Goal: Download file/media

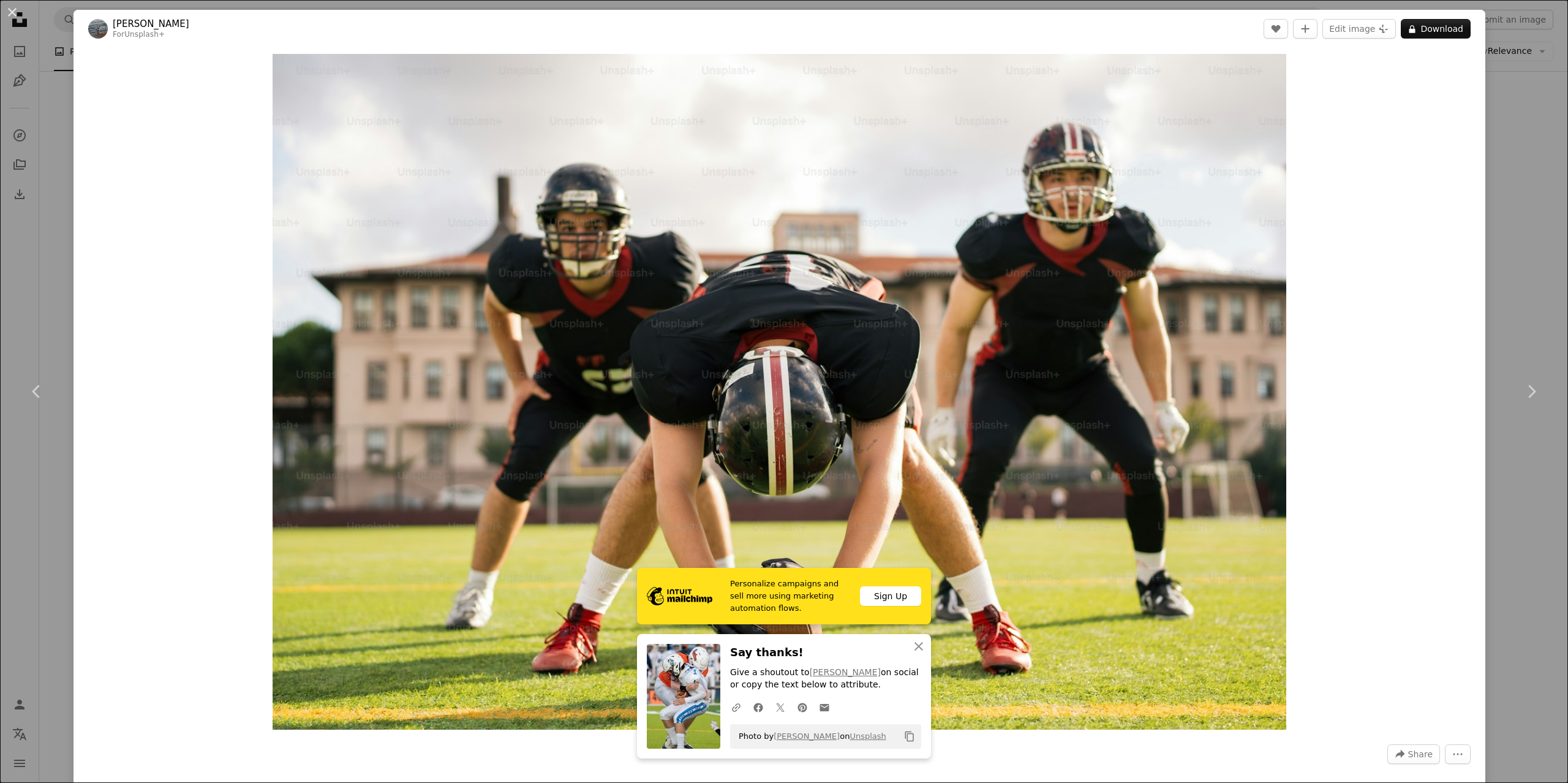
scroll to position [1437, 0]
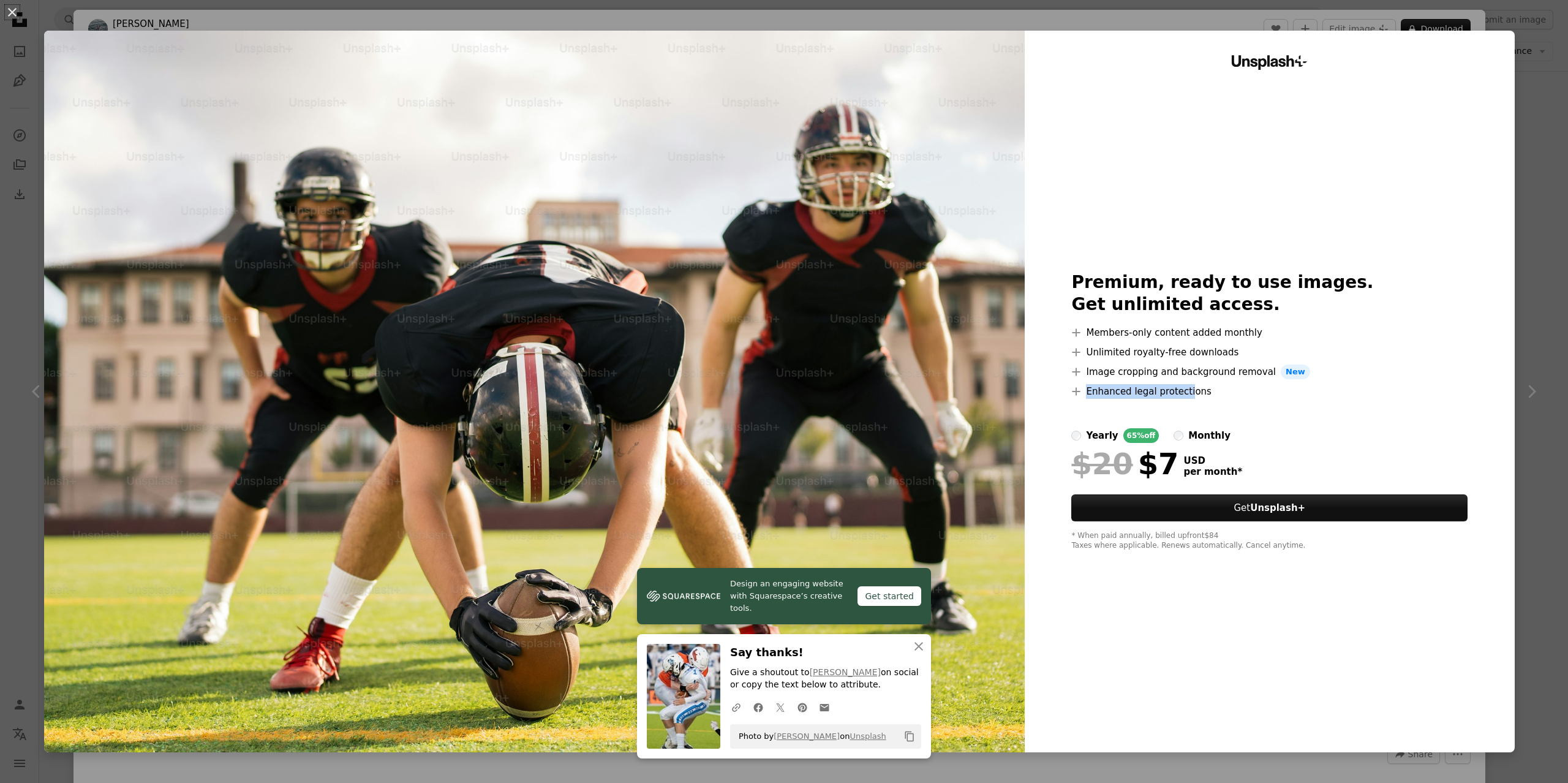
drag, startPoint x: 1197, startPoint y: 333, endPoint x: 1188, endPoint y: 386, distance: 53.8
click at [1188, 386] on ul "A plus sign Members-only content added monthly A plus sign Unlimited royalty-fr…" at bounding box center [1269, 362] width 396 height 74
click at [1188, 386] on li "A plus sign Enhanced legal protections" at bounding box center [1269, 392] width 396 height 15
click at [1148, 541] on div "* When paid annually, billed upfront $84 Taxes where applicable. Renews automat…" at bounding box center [1269, 541] width 396 height 19
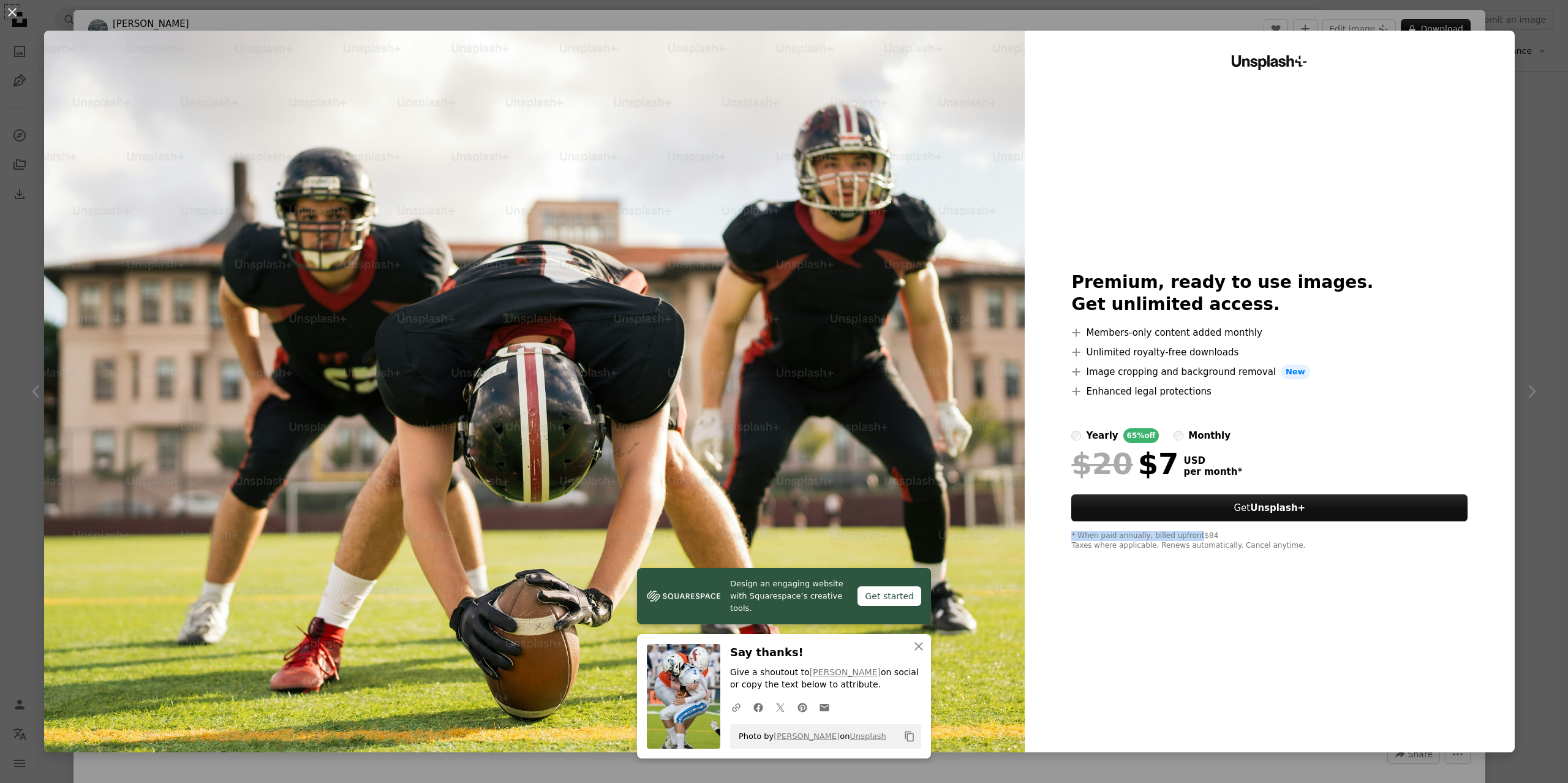
click at [1148, 541] on div "* When paid annually, billed upfront $84 Taxes where applicable. Renews automat…" at bounding box center [1269, 541] width 396 height 19
click at [1150, 541] on div "* When paid annually, billed upfront $84 Taxes where applicable. Renews automat…" at bounding box center [1269, 541] width 396 height 19
click at [1160, 548] on div "Switch to yearly to get 65% off Taxes where applicable. Renews automatically. C…" at bounding box center [1269, 541] width 396 height 19
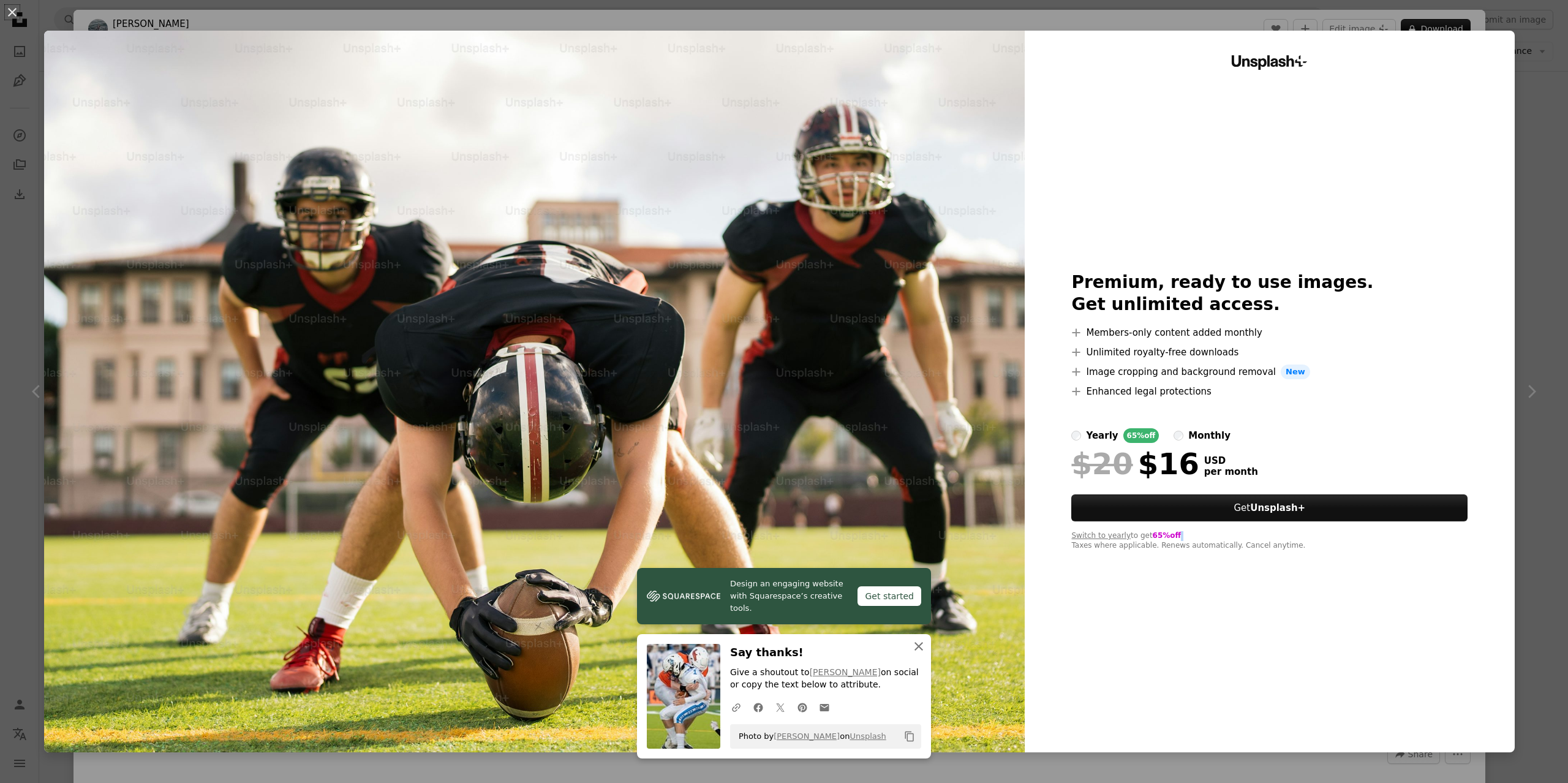
click at [920, 648] on icon "button" at bounding box center [919, 647] width 9 height 9
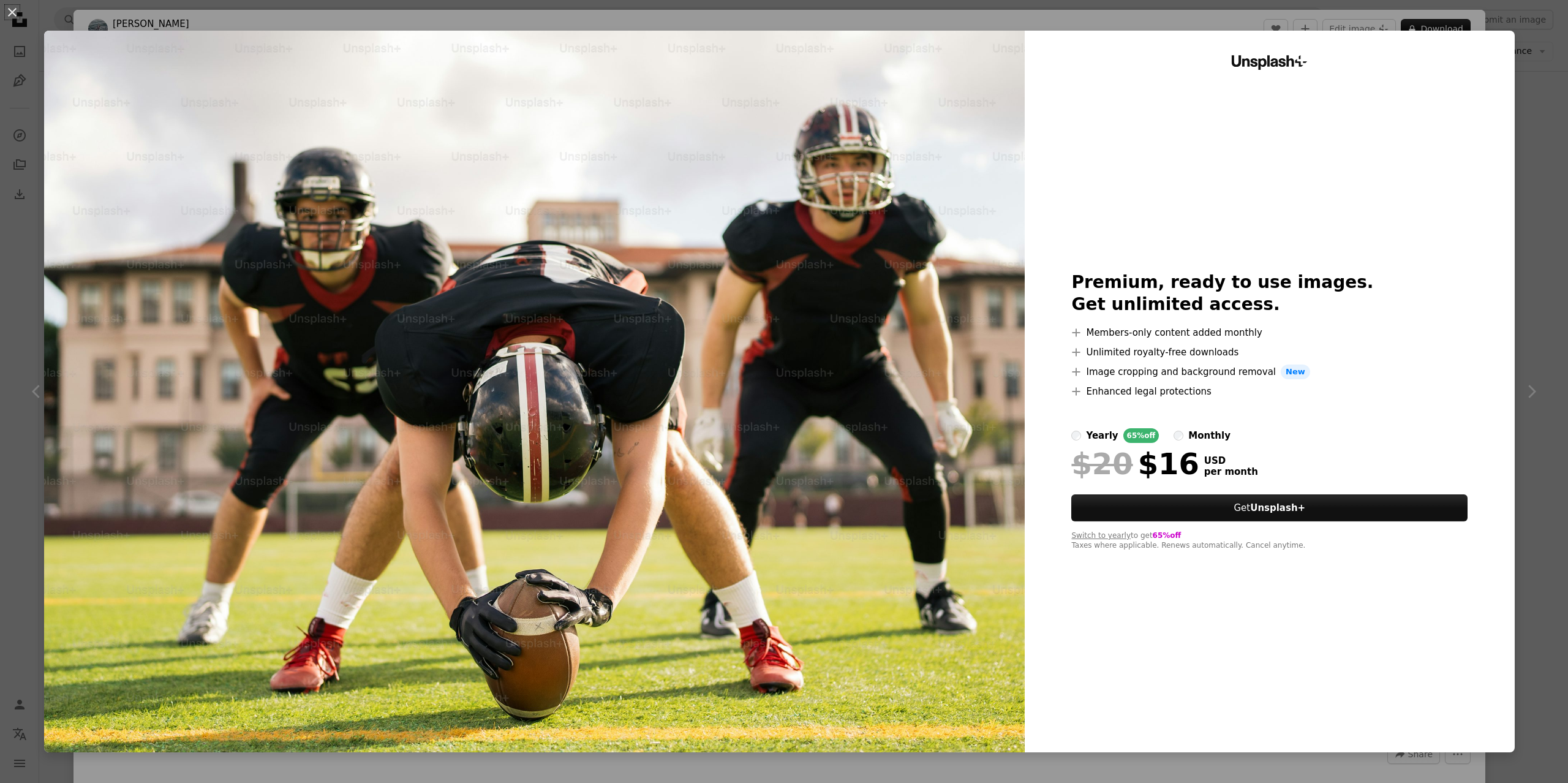
click at [1244, 32] on div "Unsplash+ Premium, ready to use images. Get unlimited access. A plus sign Membe…" at bounding box center [1269, 391] width 490 height 722
click at [698, 422] on img at bounding box center [534, 391] width 981 height 722
click at [1511, 27] on div "An X shape Unsplash+ Premium, ready to use images. Get unlimited access. A plus…" at bounding box center [784, 391] width 1568 height 783
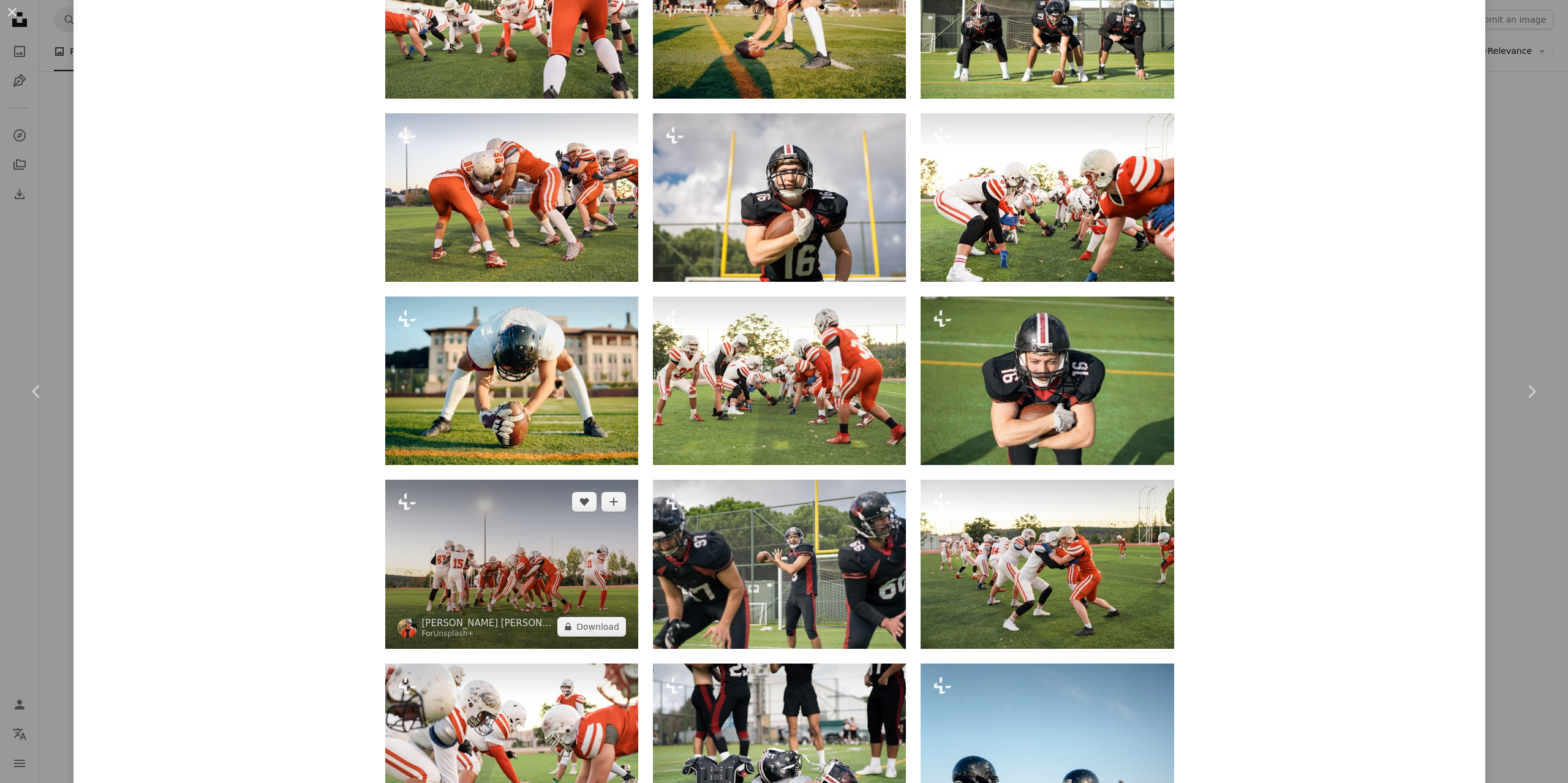
scroll to position [2500, 0]
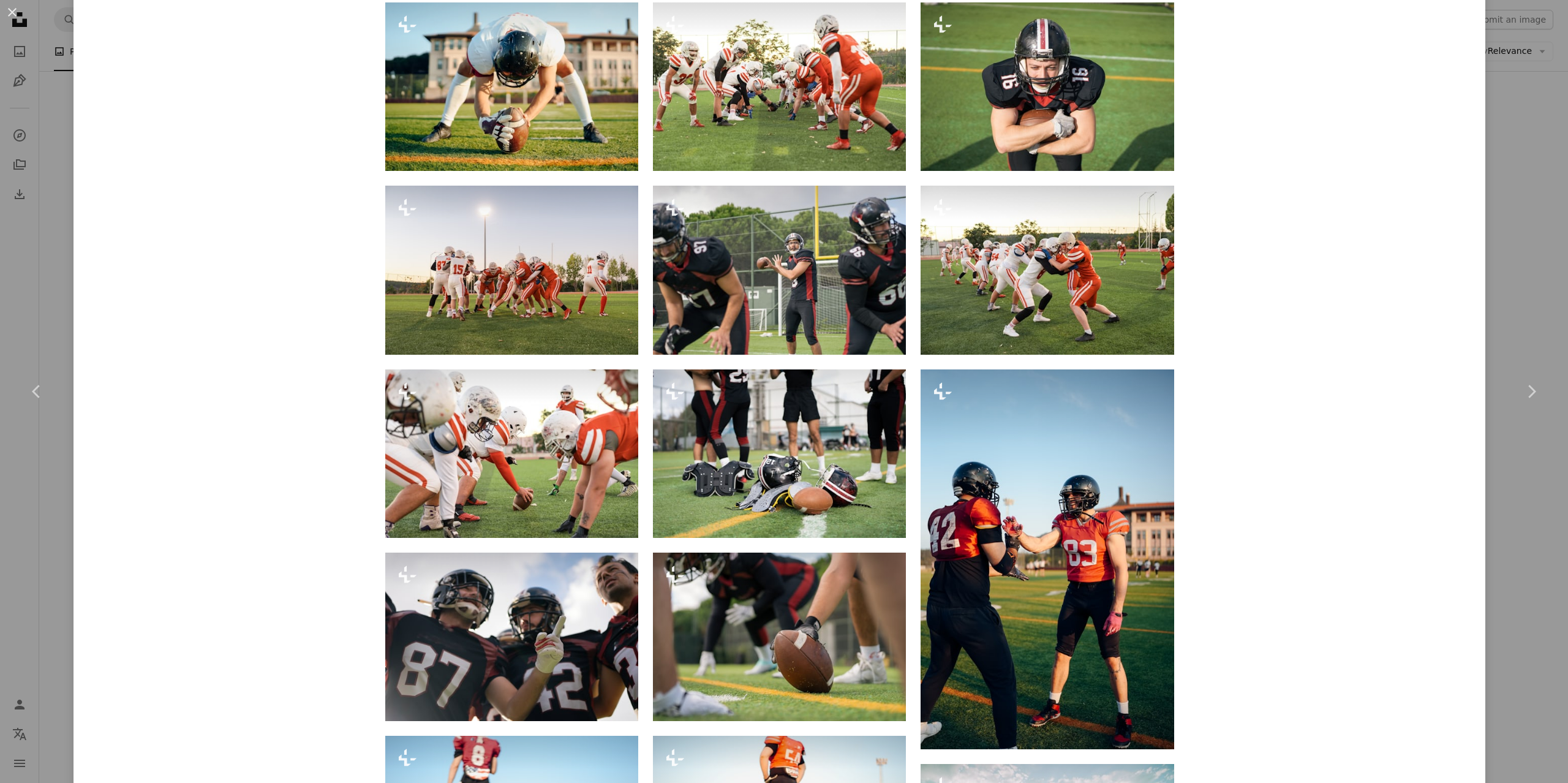
click at [49, 70] on div "An X shape Chevron left Chevron right [PERSON_NAME] For Unsplash+ A heart A plu…" at bounding box center [784, 391] width 1568 height 783
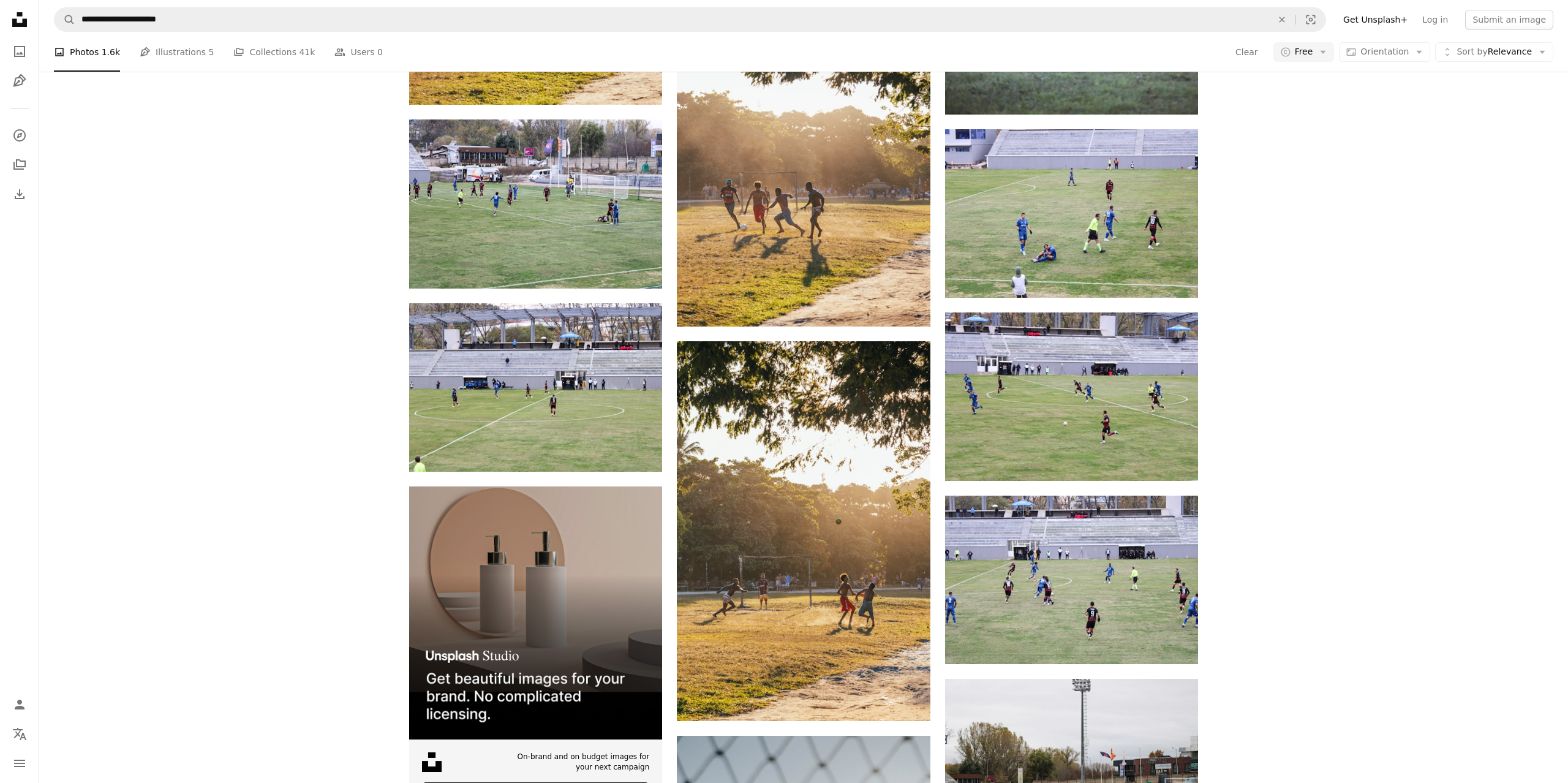
scroll to position [2687, 0]
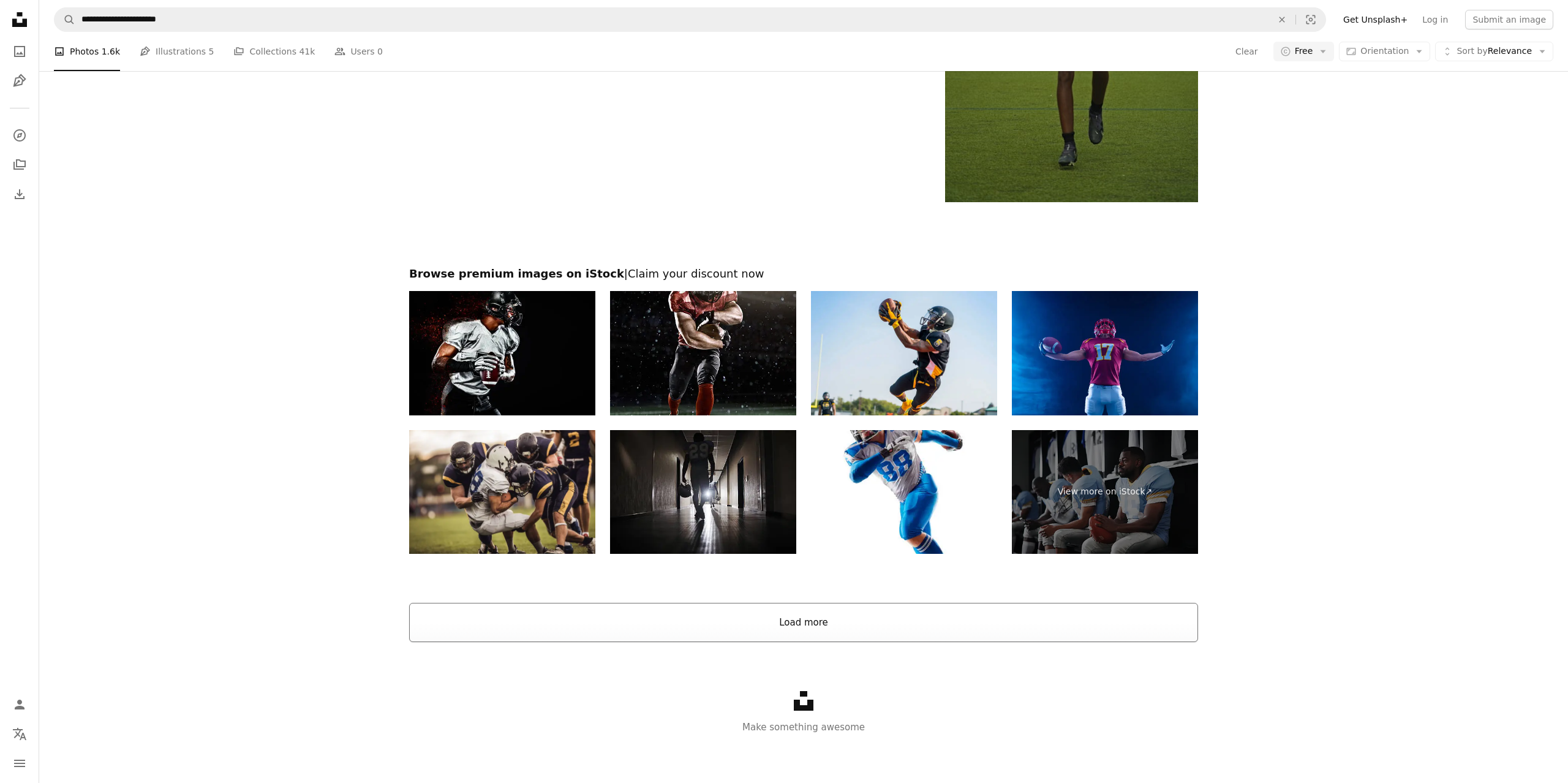
click at [883, 630] on button "Load more" at bounding box center [803, 622] width 789 height 39
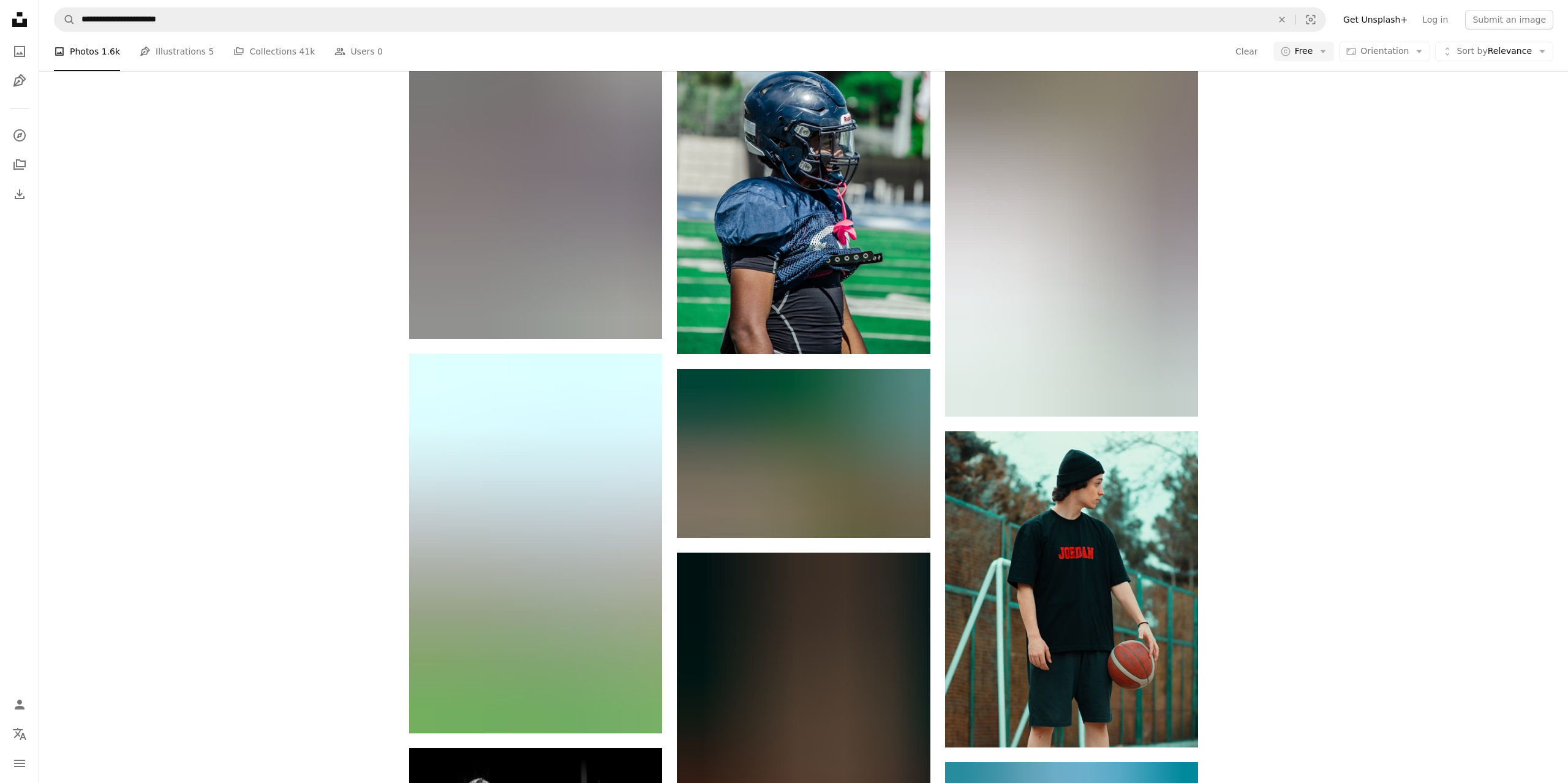
scroll to position [22889, 0]
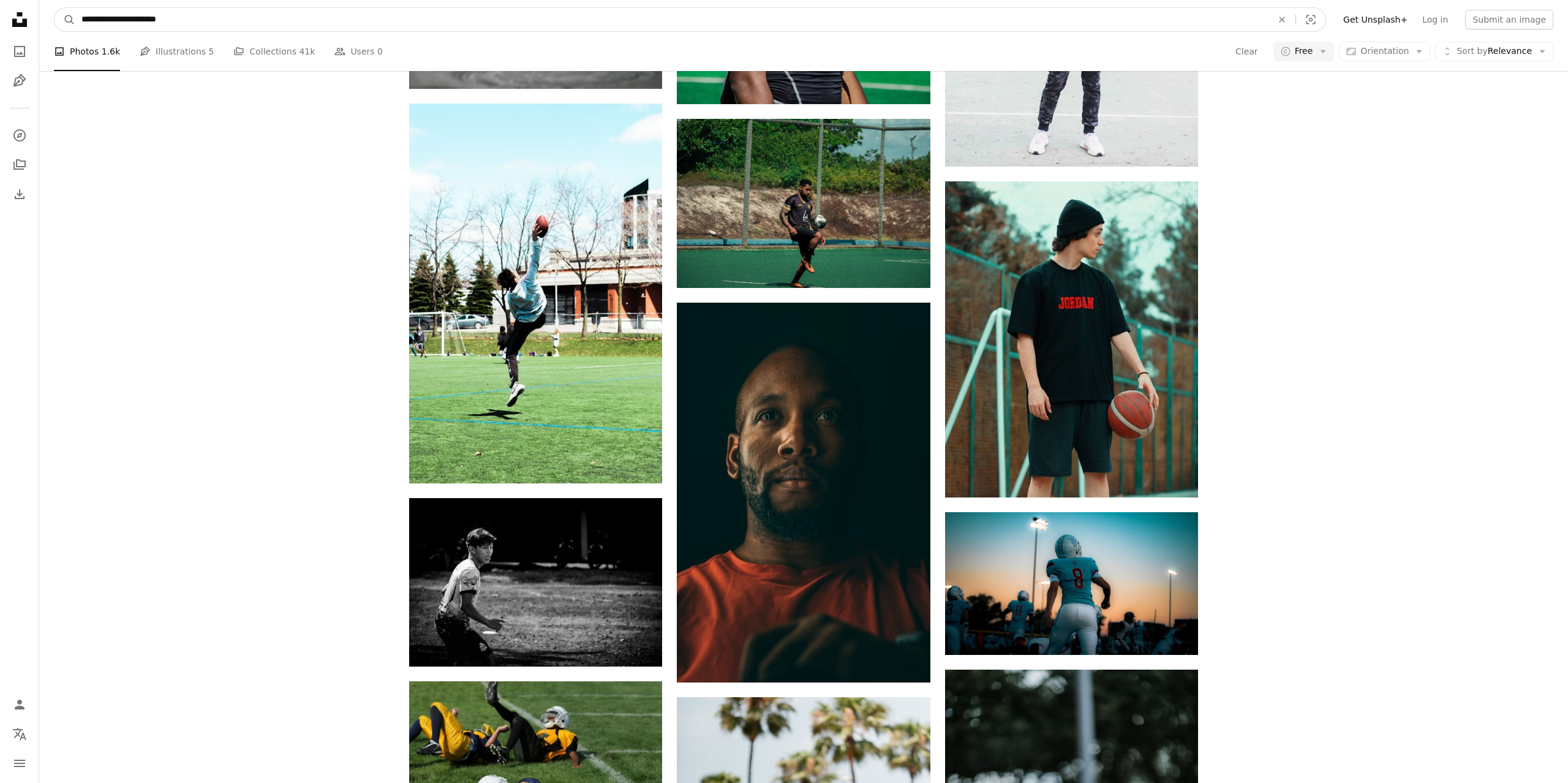
click at [202, 9] on input "**********" at bounding box center [672, 19] width 1193 height 23
type input "**********"
click button "A magnifying glass" at bounding box center [65, 19] width 21 height 23
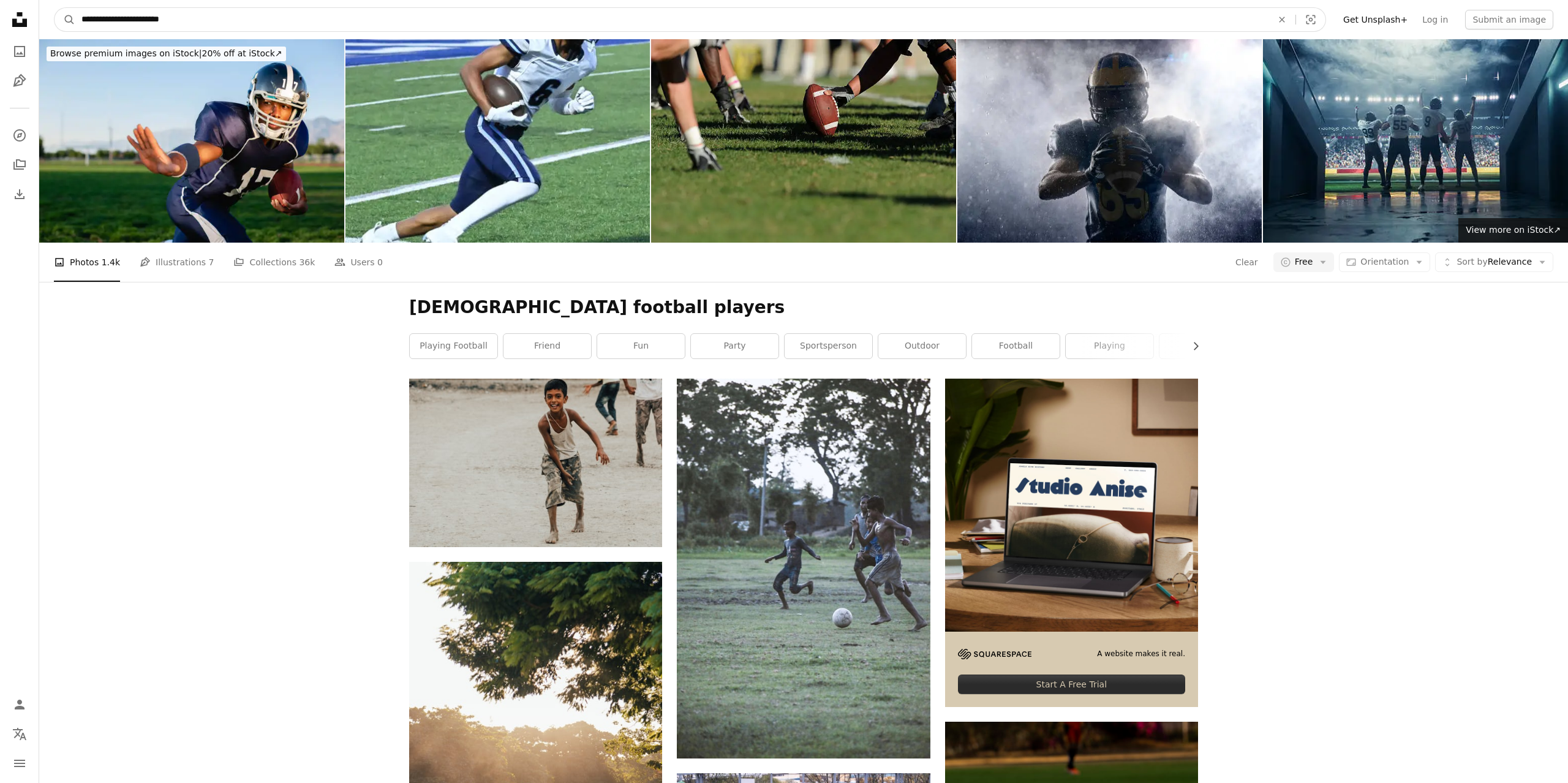
click at [185, 21] on input "**********" at bounding box center [672, 19] width 1193 height 23
